Goal: Task Accomplishment & Management: Complete application form

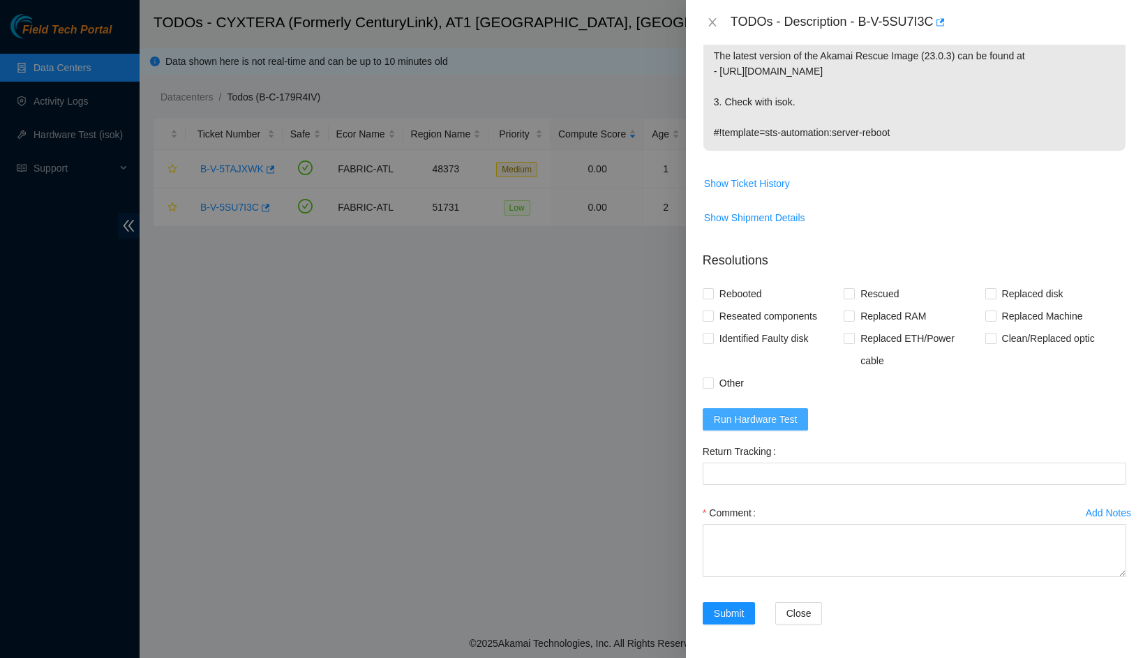
scroll to position [338, 0]
click at [769, 419] on span "Run Hardware Test" at bounding box center [756, 419] width 84 height 15
click at [755, 296] on span "Rebooted" at bounding box center [741, 294] width 54 height 22
click at [712, 296] on input "Rebooted" at bounding box center [707, 293] width 10 height 10
checkbox input "true"
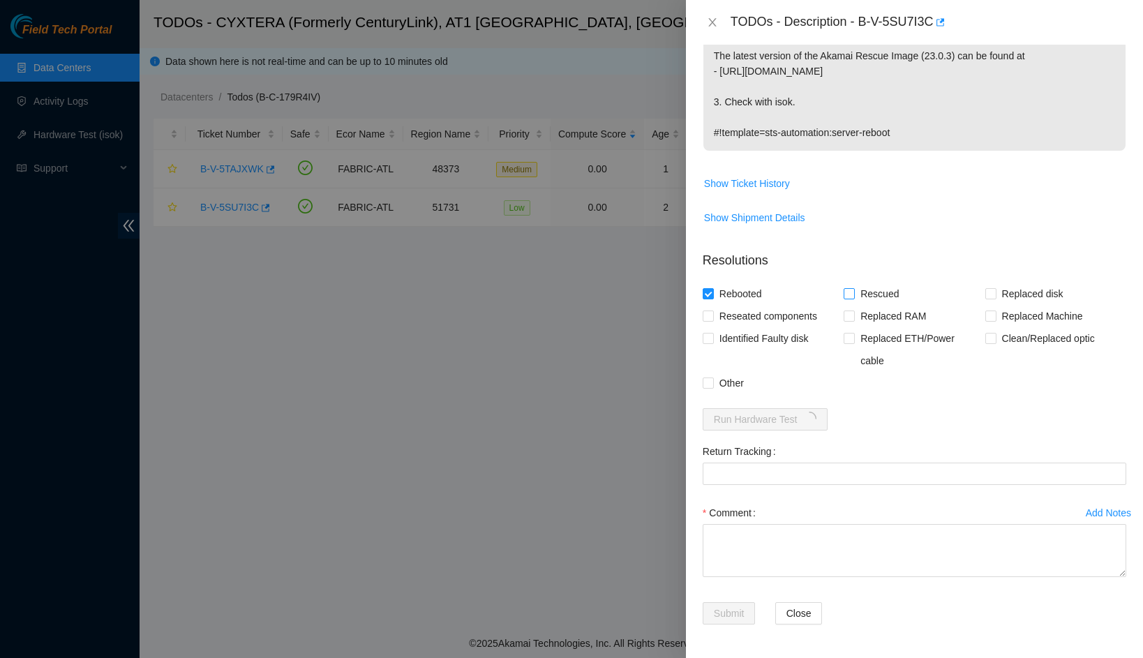
click at [879, 296] on span "Rescued" at bounding box center [880, 294] width 50 height 22
click at [853, 296] on input "Rescued" at bounding box center [848, 293] width 10 height 10
checkbox input "true"
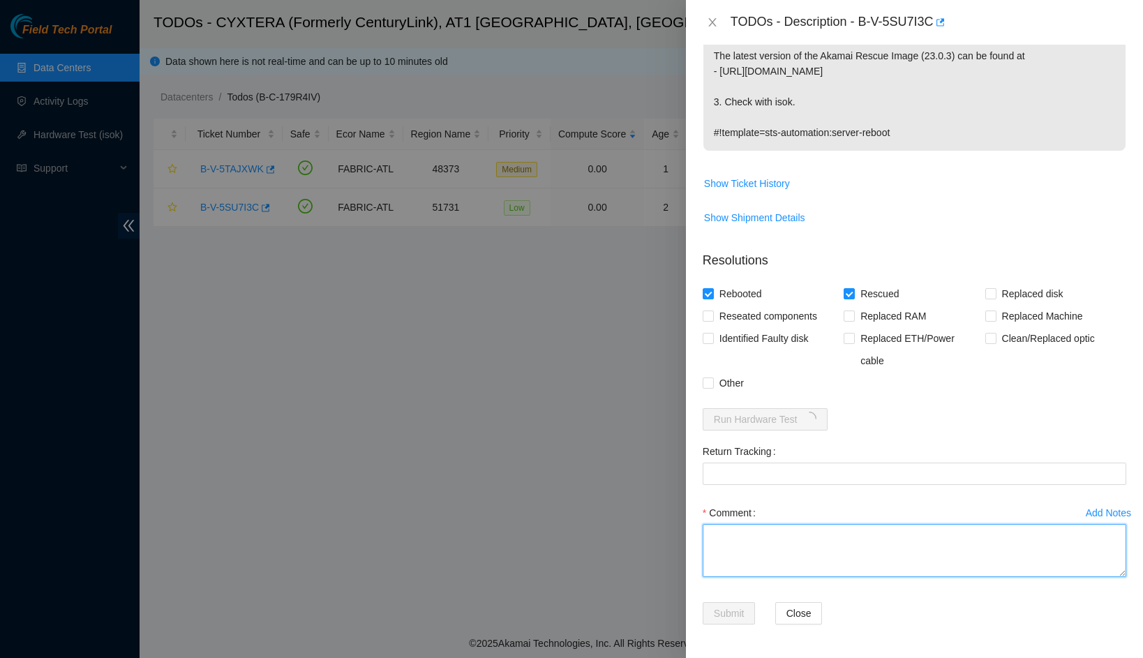
click at [854, 564] on textarea "Comment" at bounding box center [913, 550] width 423 height 53
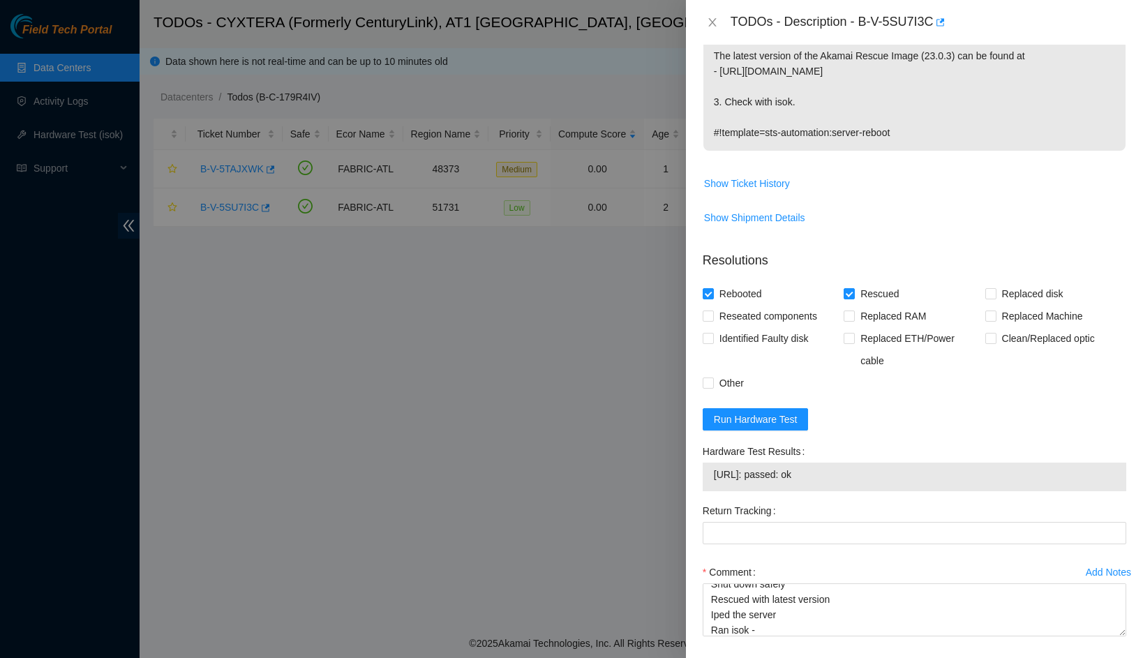
drag, startPoint x: 834, startPoint y: 474, endPoint x: 713, endPoint y: 479, distance: 121.5
click at [714, 479] on span "23.56.226.71: passed: ok" at bounding box center [914, 474] width 401 height 15
copy span "23.56.226.71: passed: ok"
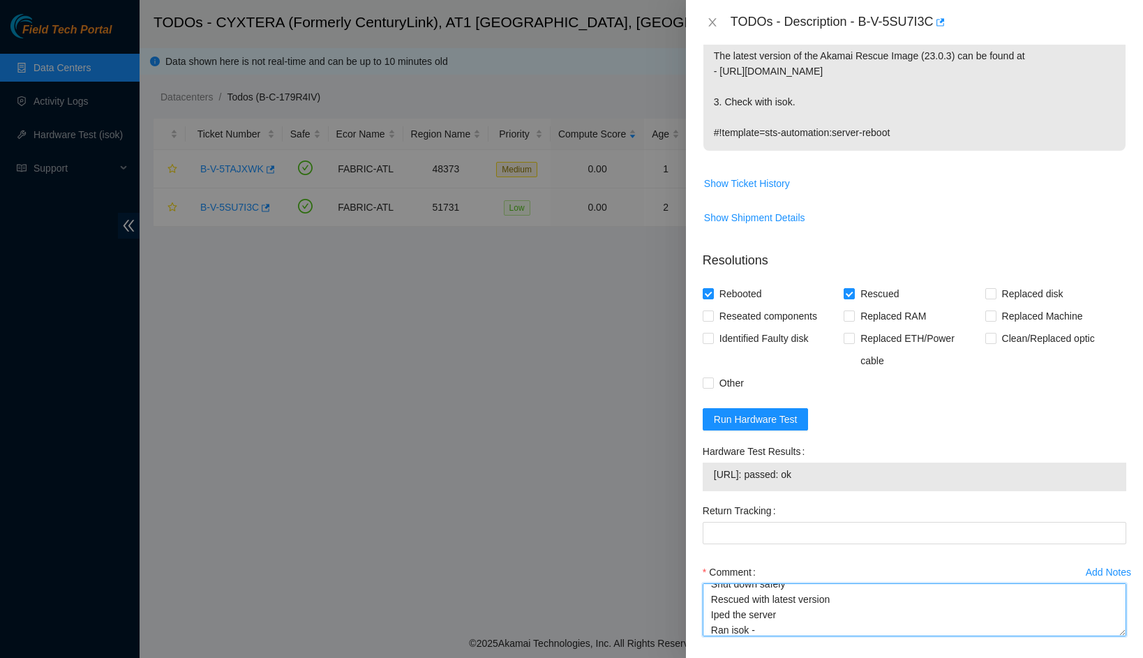
click at [795, 630] on textarea "Shut down safely Rescued with latest version Iped the server Ran isok -" at bounding box center [913, 609] width 423 height 53
paste textarea "23.56.226.71: passed: ok"
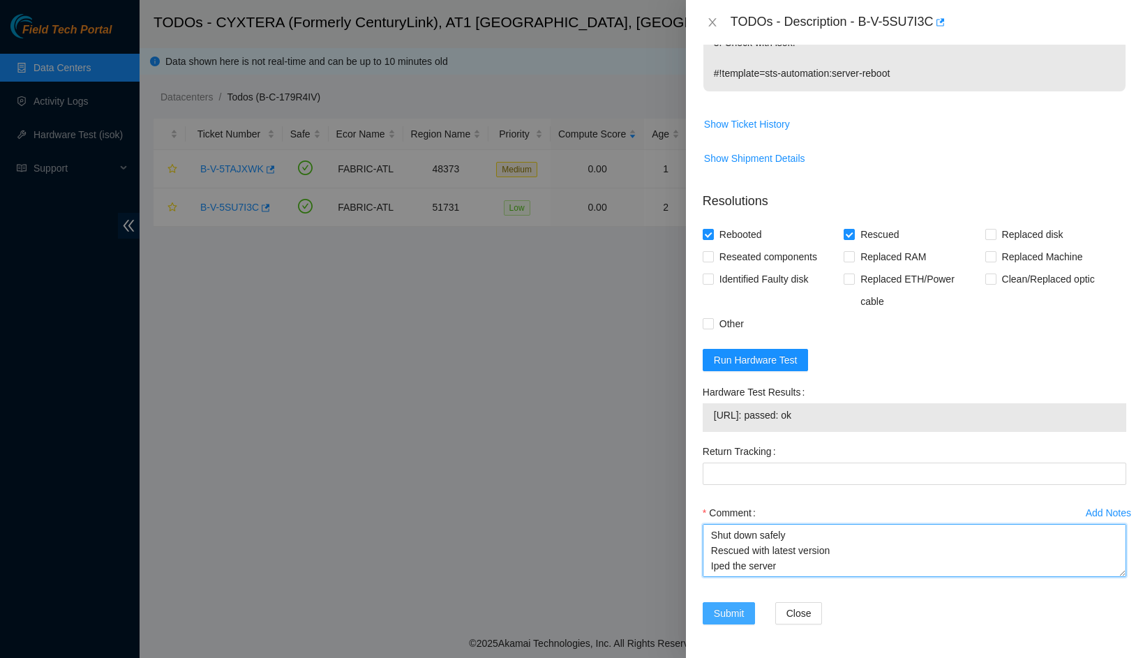
scroll to position [397, 0]
type textarea "Shut down safely Rescued with latest version Iped the server Ran isok -23.56.22…"
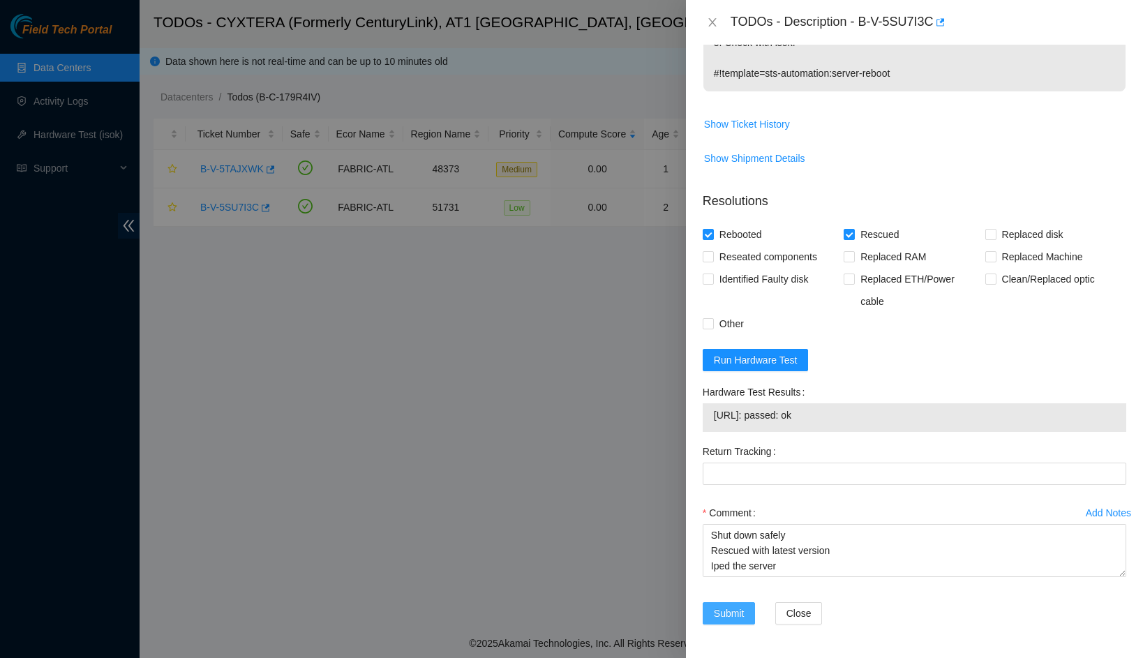
click at [732, 609] on span "Submit" at bounding box center [729, 612] width 31 height 15
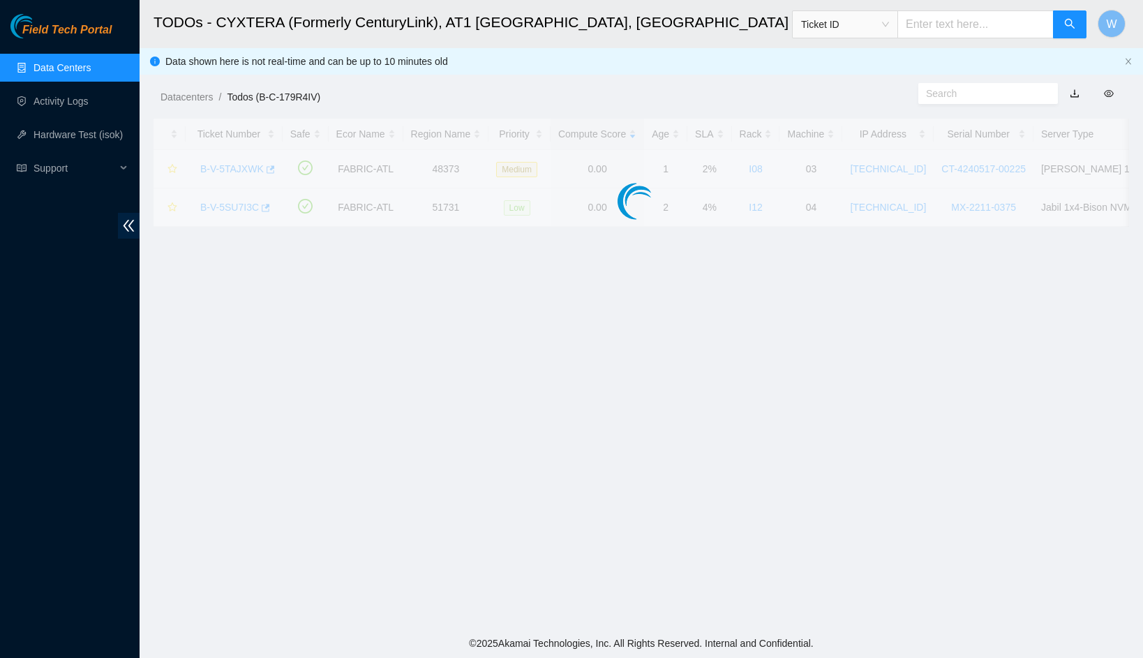
scroll to position [98, 0]
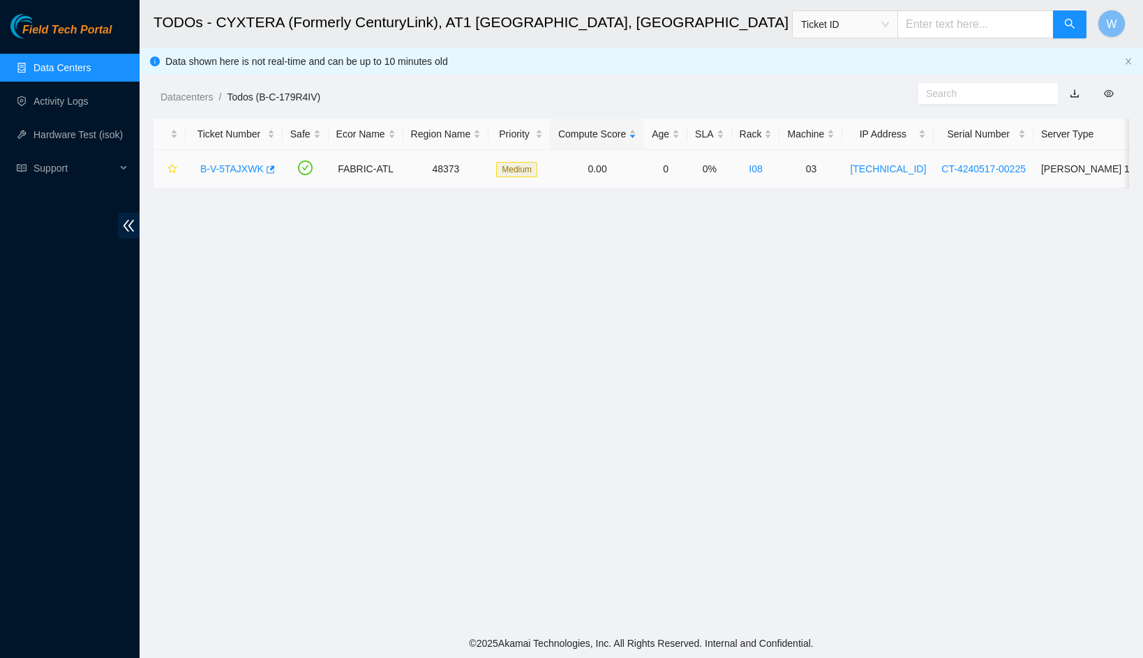
click at [246, 172] on link "B-V-5TAJXWK" at bounding box center [231, 168] width 63 height 11
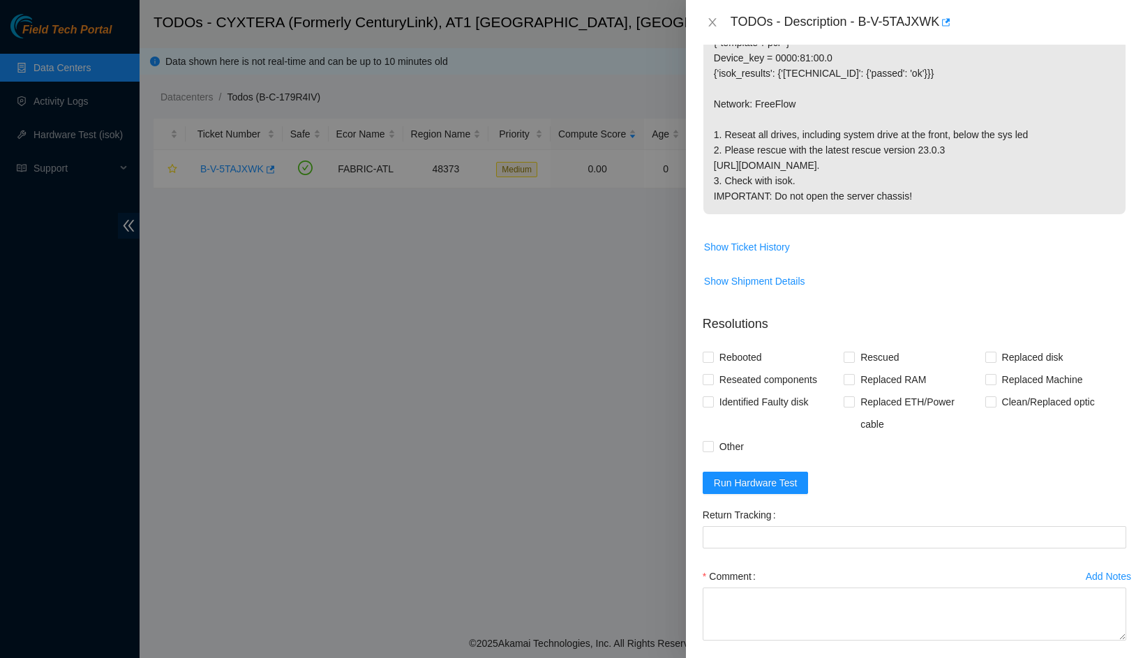
scroll to position [260, 0]
click at [729, 367] on span "Rebooted" at bounding box center [741, 356] width 54 height 22
click at [712, 360] on input "Rebooted" at bounding box center [707, 355] width 10 height 10
checkbox input "true"
click at [774, 389] on span "Reseated components" at bounding box center [768, 378] width 109 height 22
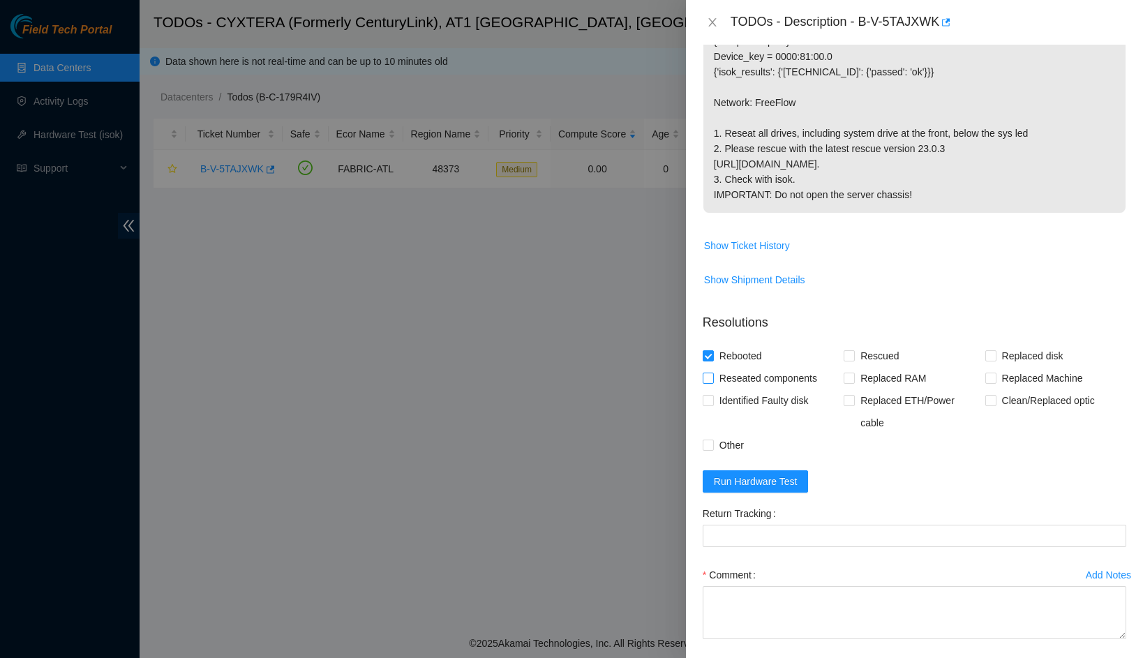
click at [712, 382] on input "Reseated components" at bounding box center [707, 377] width 10 height 10
checkbox input "true"
click at [855, 367] on span "Rescued" at bounding box center [880, 356] width 50 height 22
click at [853, 360] on input "Rescued" at bounding box center [848, 355] width 10 height 10
checkbox input "true"
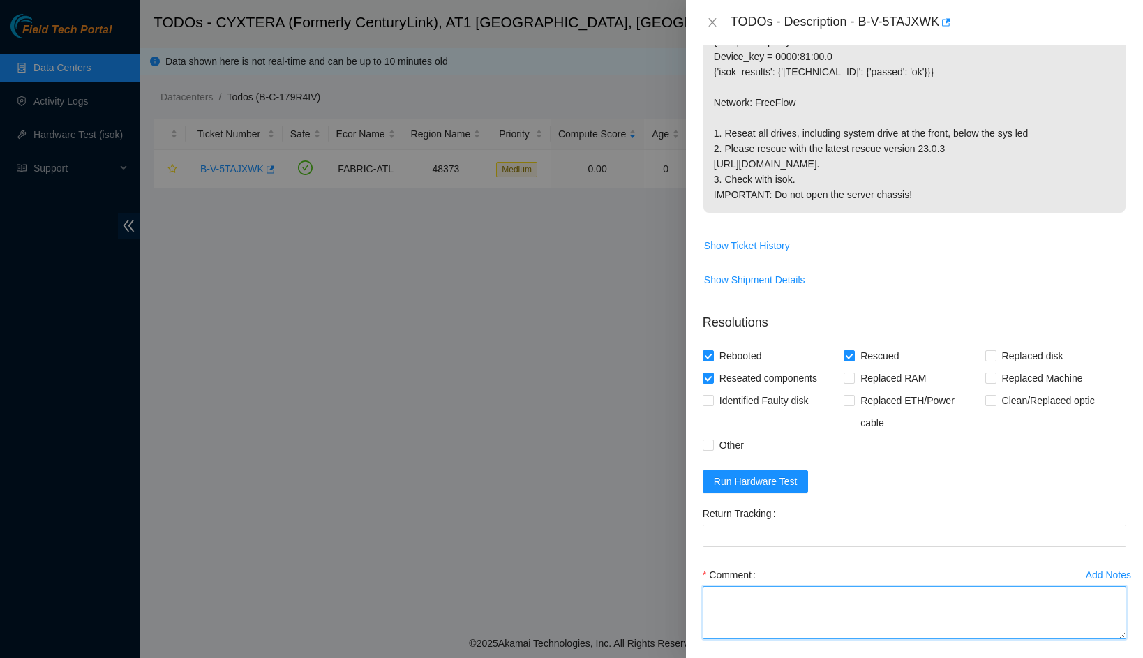
click at [807, 610] on textarea "Comment" at bounding box center [913, 612] width 423 height 53
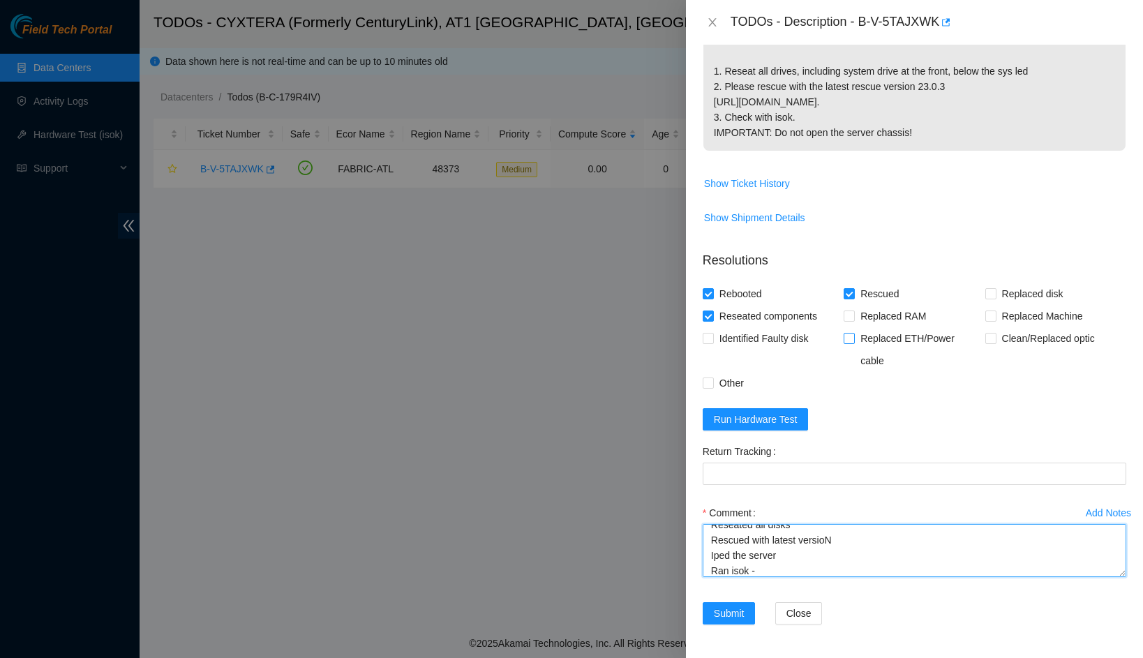
scroll to position [338, 0]
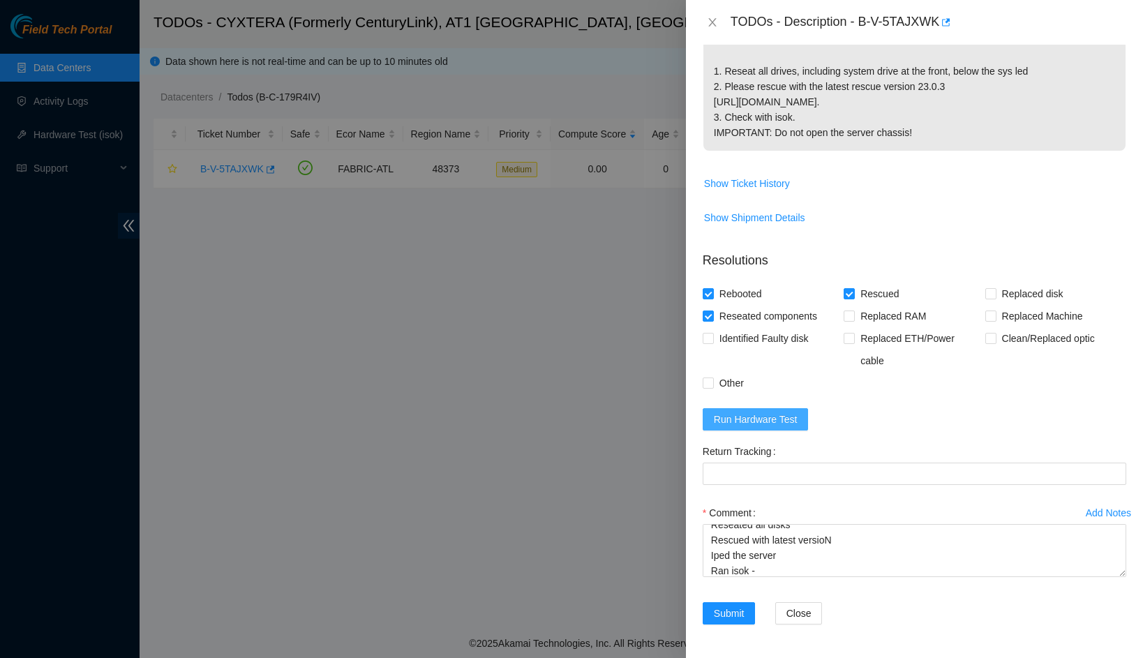
click at [757, 419] on span "Run Hardware Test" at bounding box center [756, 419] width 84 height 15
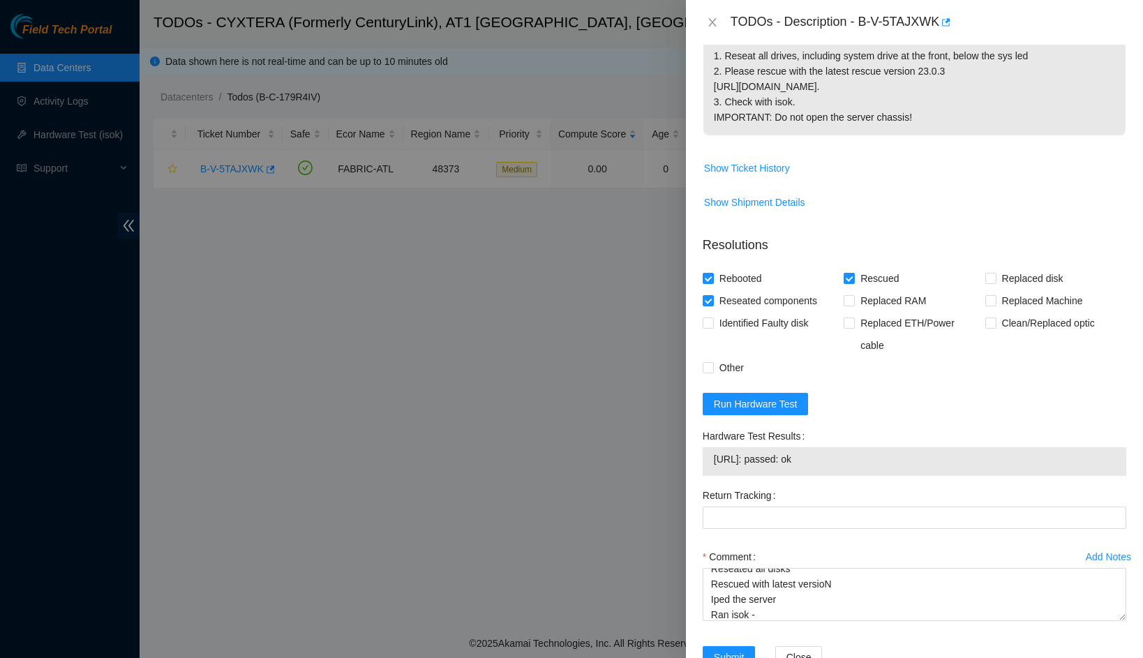
drag, startPoint x: 845, startPoint y: 469, endPoint x: 711, endPoint y: 472, distance: 134.0
click at [711, 472] on div "23.47.125.198: passed: ok" at bounding box center [913, 461] width 423 height 29
copy tbody "23.47.125.198: passed: ok"
click at [819, 621] on textarea "Shut down safely Reseated all disks Rescued with latest versioN Iped the server…" at bounding box center [913, 594] width 423 height 53
paste textarea "23.47.125.198: passed: ok"
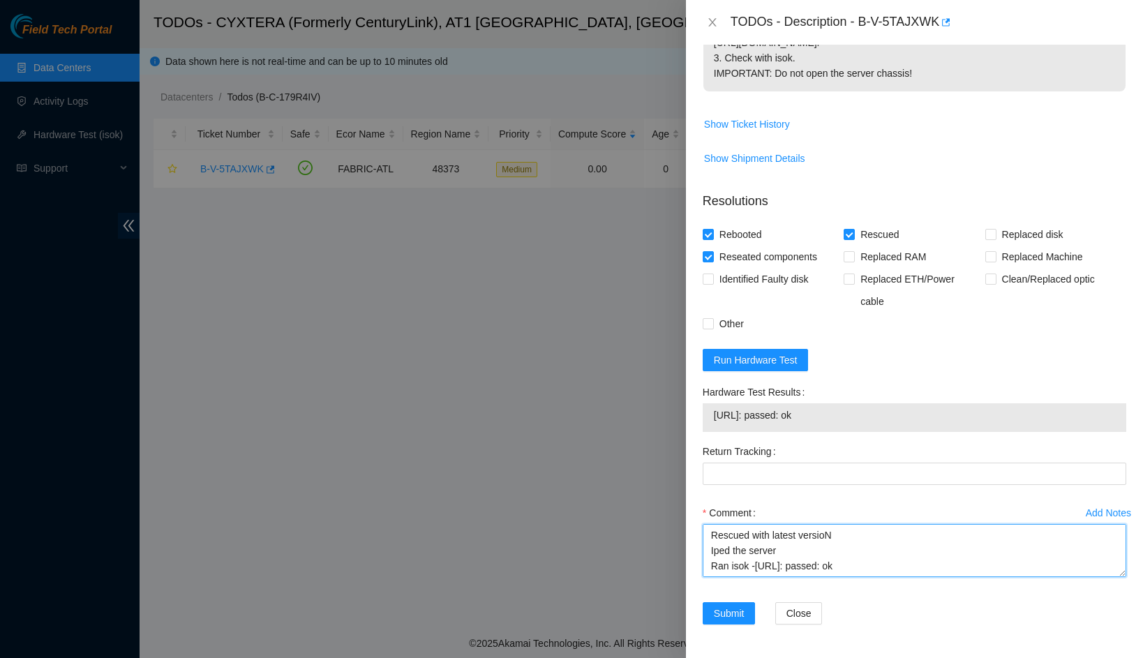
scroll to position [397, 0]
type textarea "Shut down safely Reseated all disks Rescued with latest versioN Iped the server…"
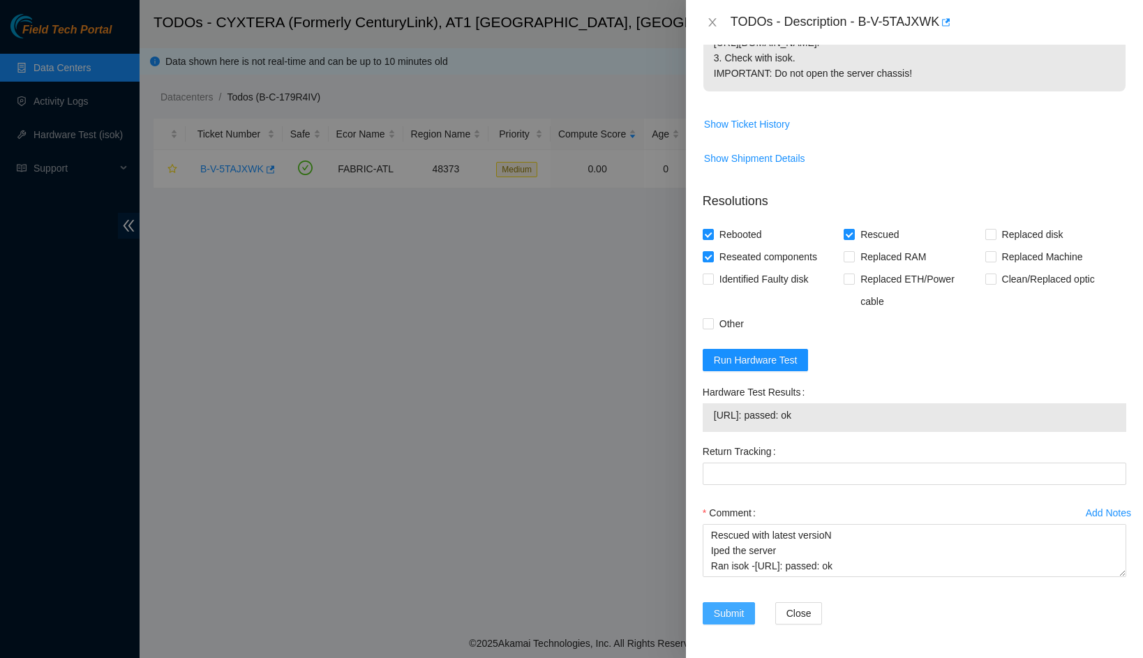
click at [735, 606] on span "Submit" at bounding box center [729, 612] width 31 height 15
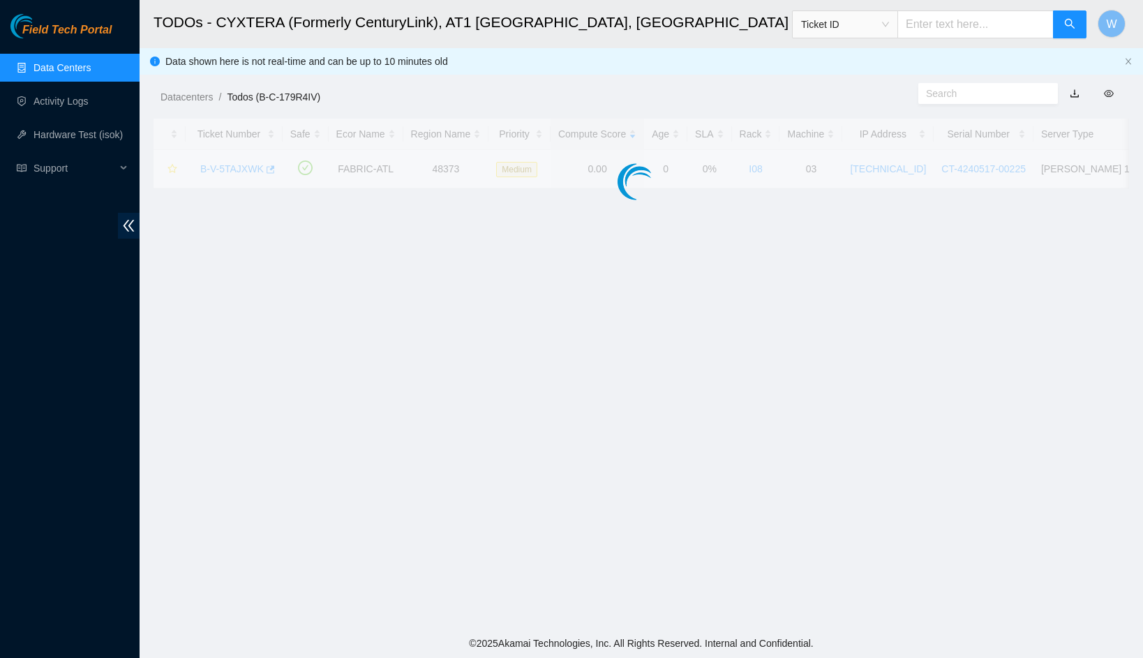
scroll to position [98, 0]
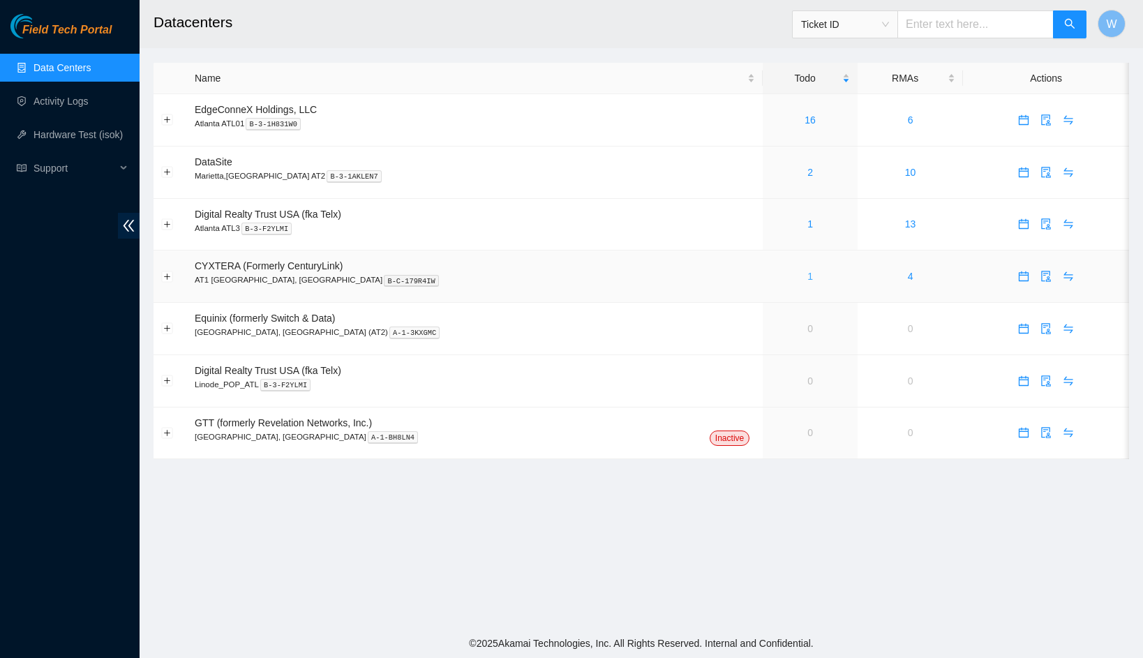
click at [807, 276] on link "1" at bounding box center [810, 276] width 6 height 11
click at [807, 275] on link "1" at bounding box center [810, 276] width 6 height 11
